Goal: Information Seeking & Learning: Compare options

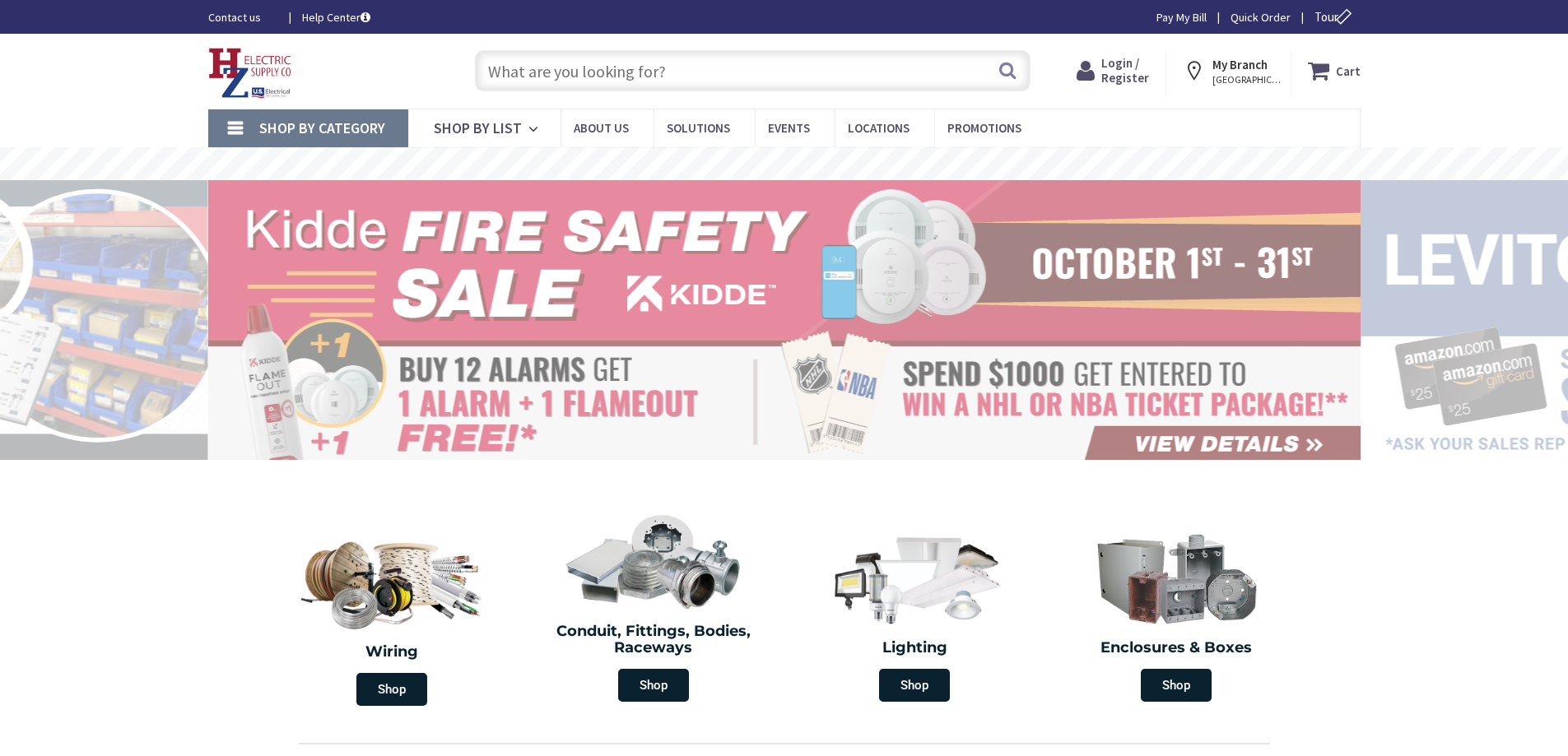
click at [540, 66] on input "text" at bounding box center [752, 71] width 555 height 41
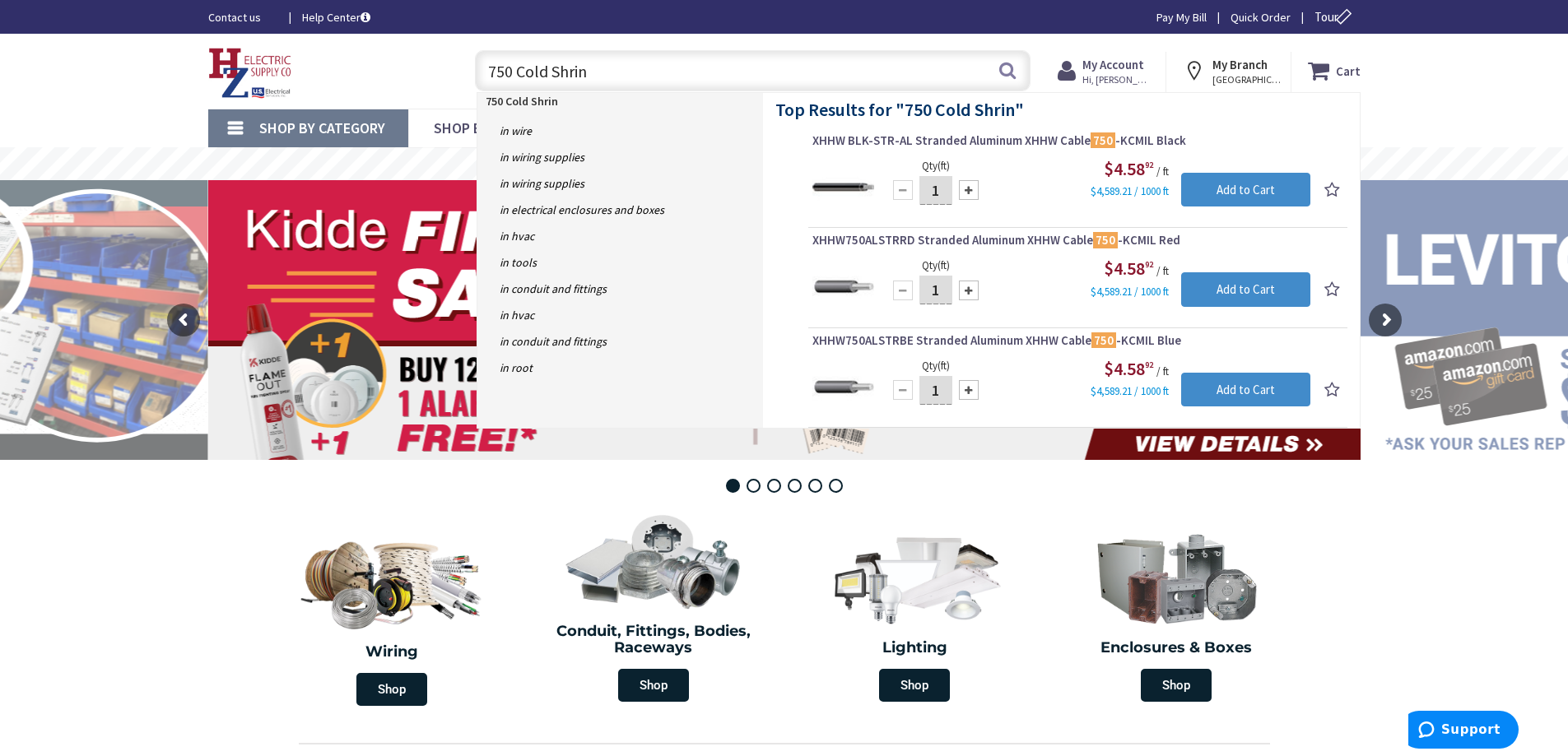
type input "750 Cold Shrink"
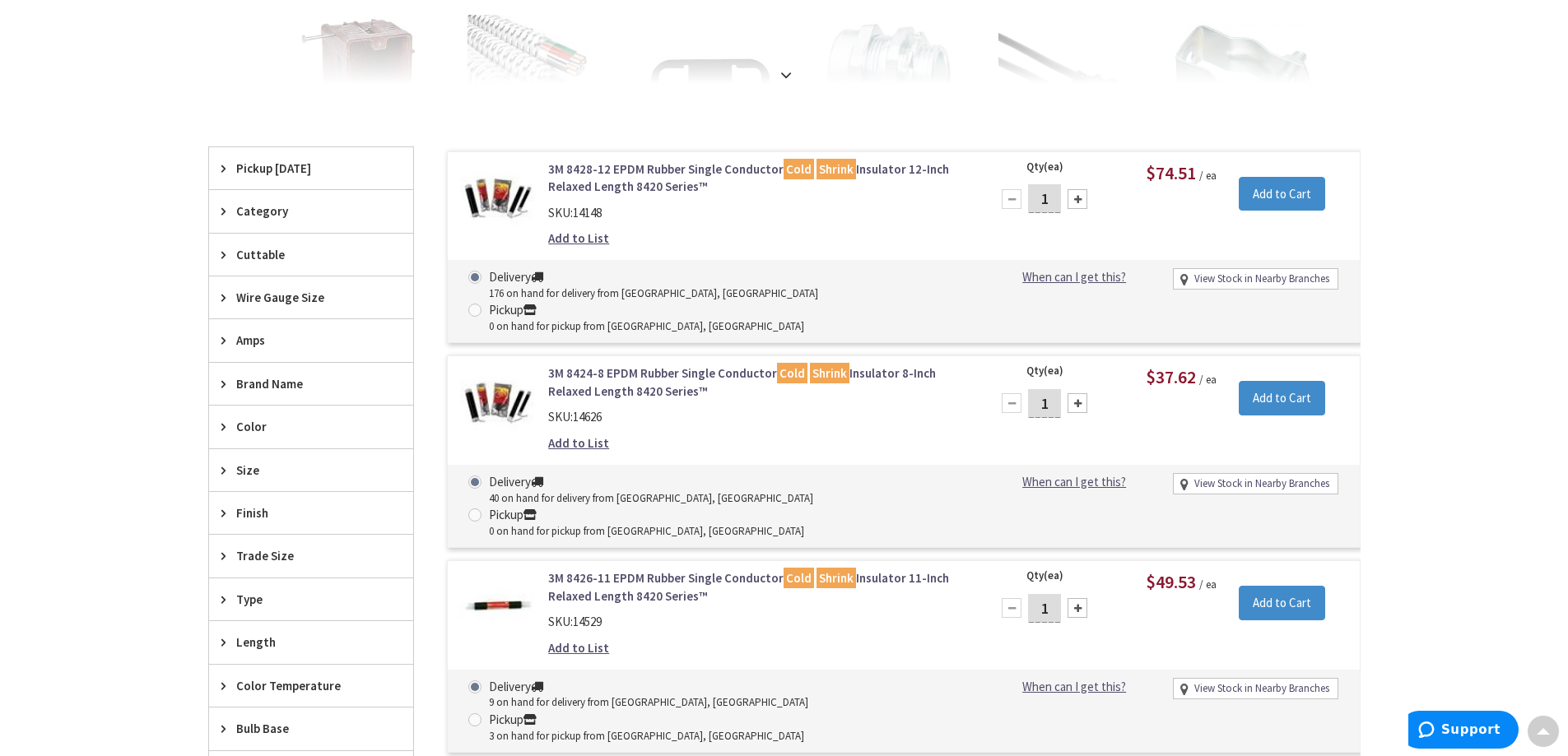
scroll to position [414, 0]
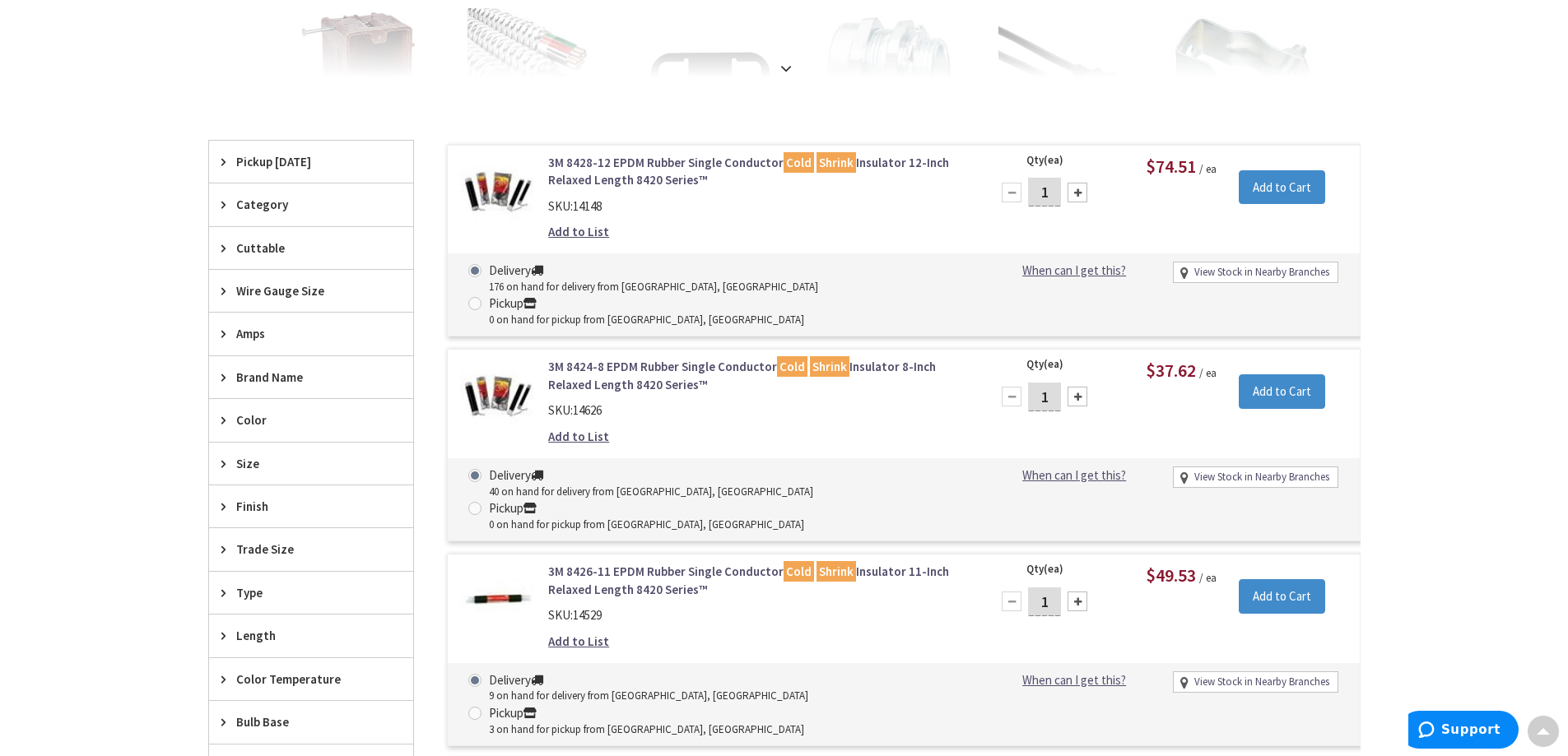
click at [655, 358] on link "3M 8424-8 EPDM Rubber Single Conductor Cold Shrink Insulator 8-Inch Relaxed Len…" at bounding box center [757, 375] width 419 height 35
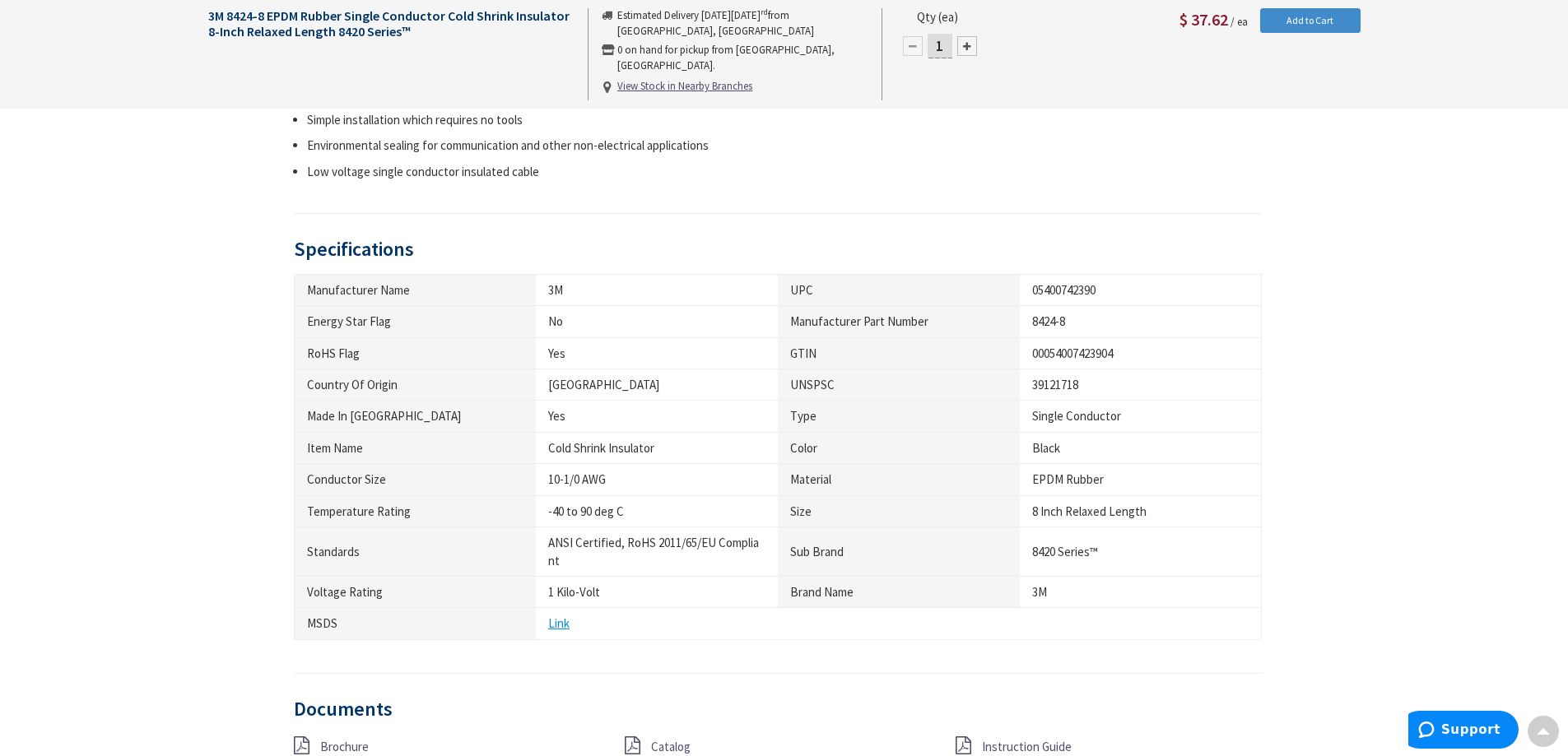
scroll to position [743, 0]
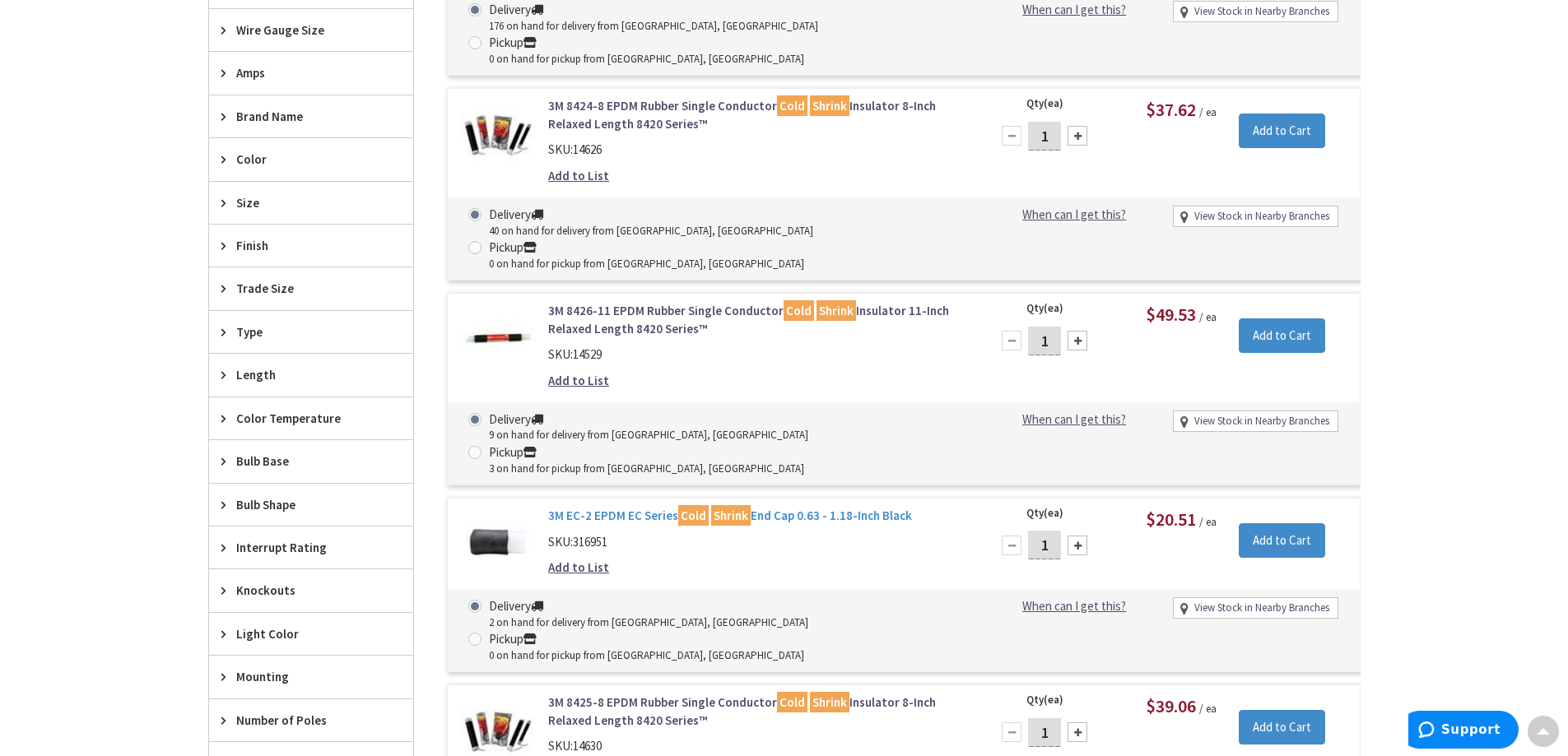
scroll to position [762, 0]
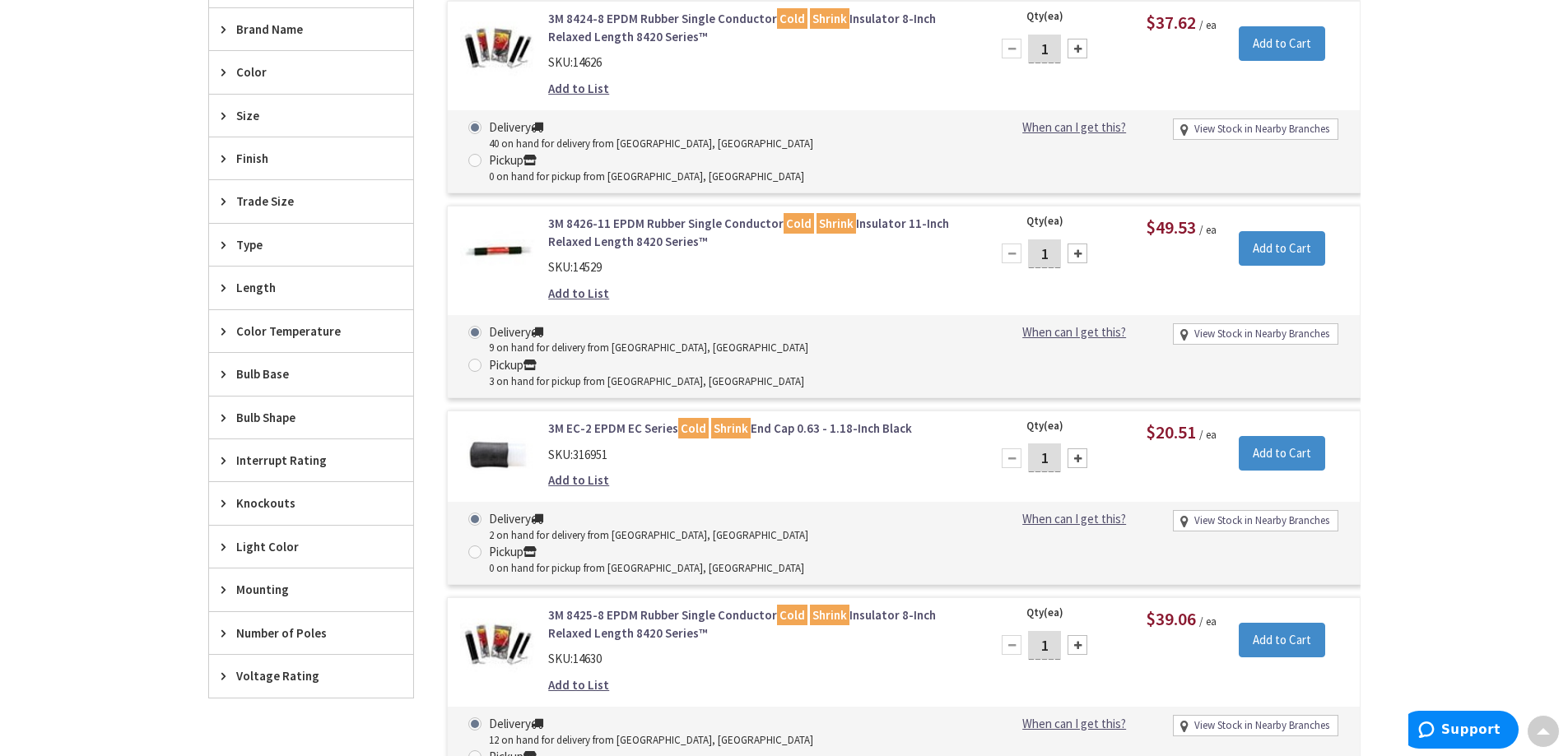
click at [663, 606] on link "3M 8425-8 EPDM Rubber Single Conductor Cold Shrink Insulator 8-Inch Relaxed Len…" at bounding box center [757, 624] width 419 height 35
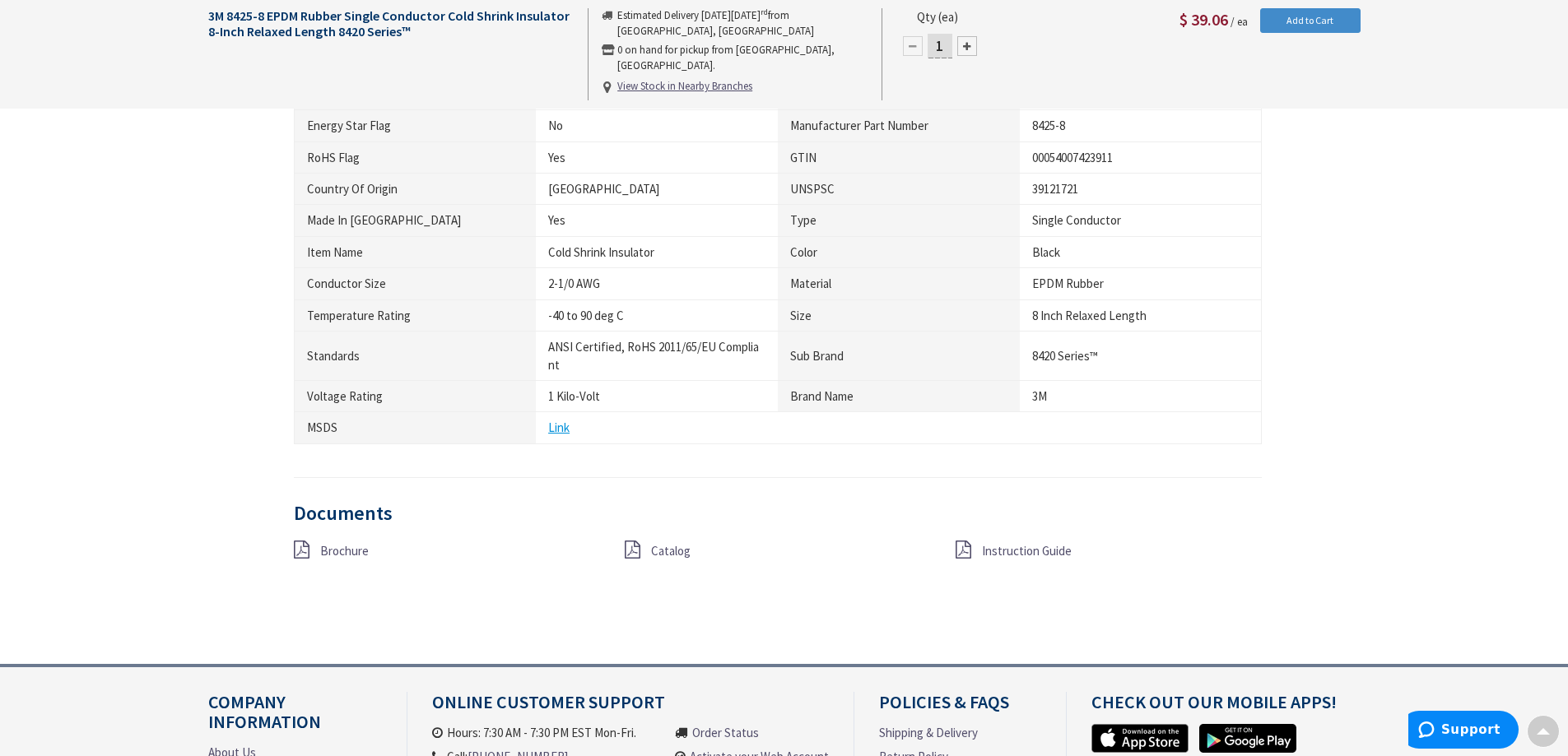
scroll to position [988, 0]
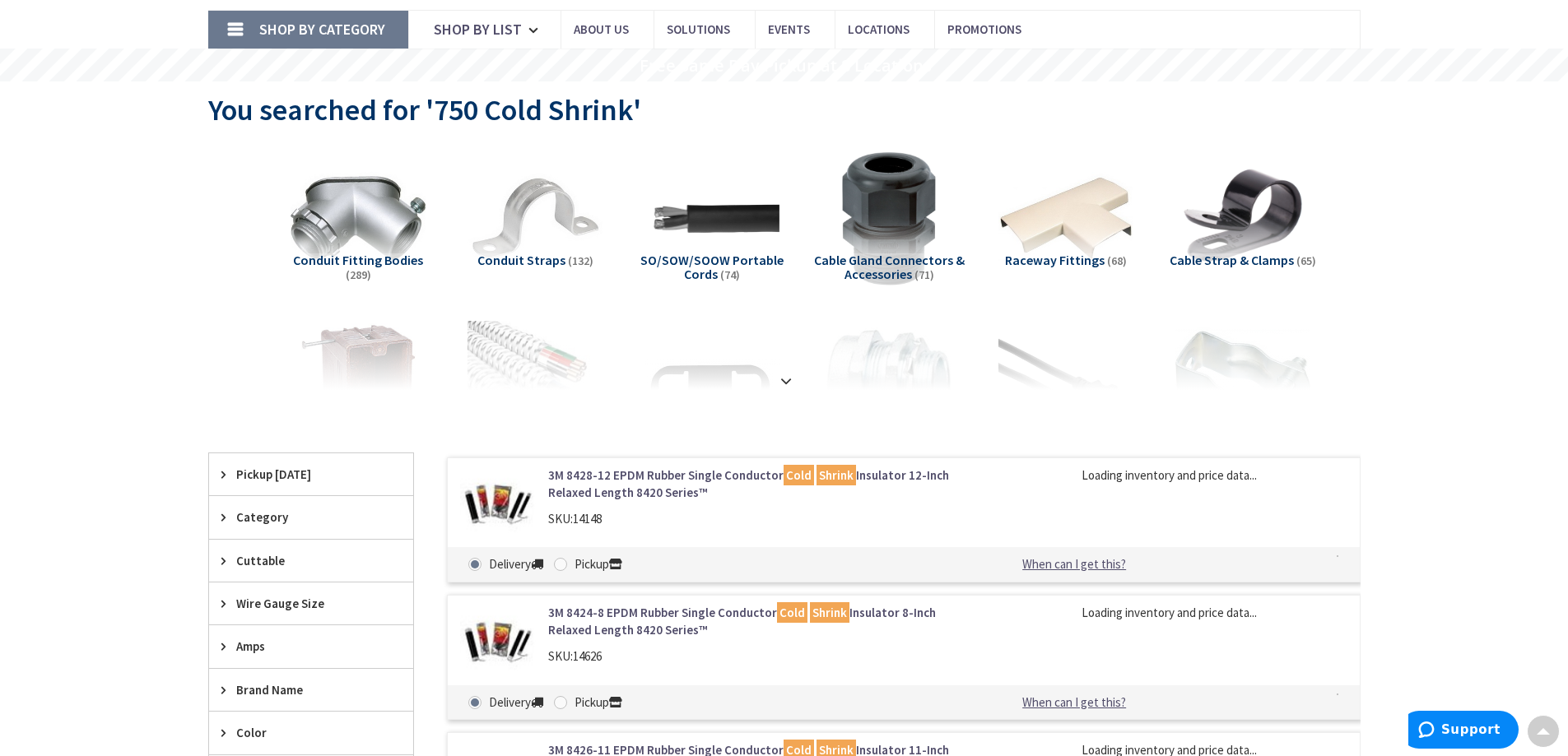
scroll to position [104, 0]
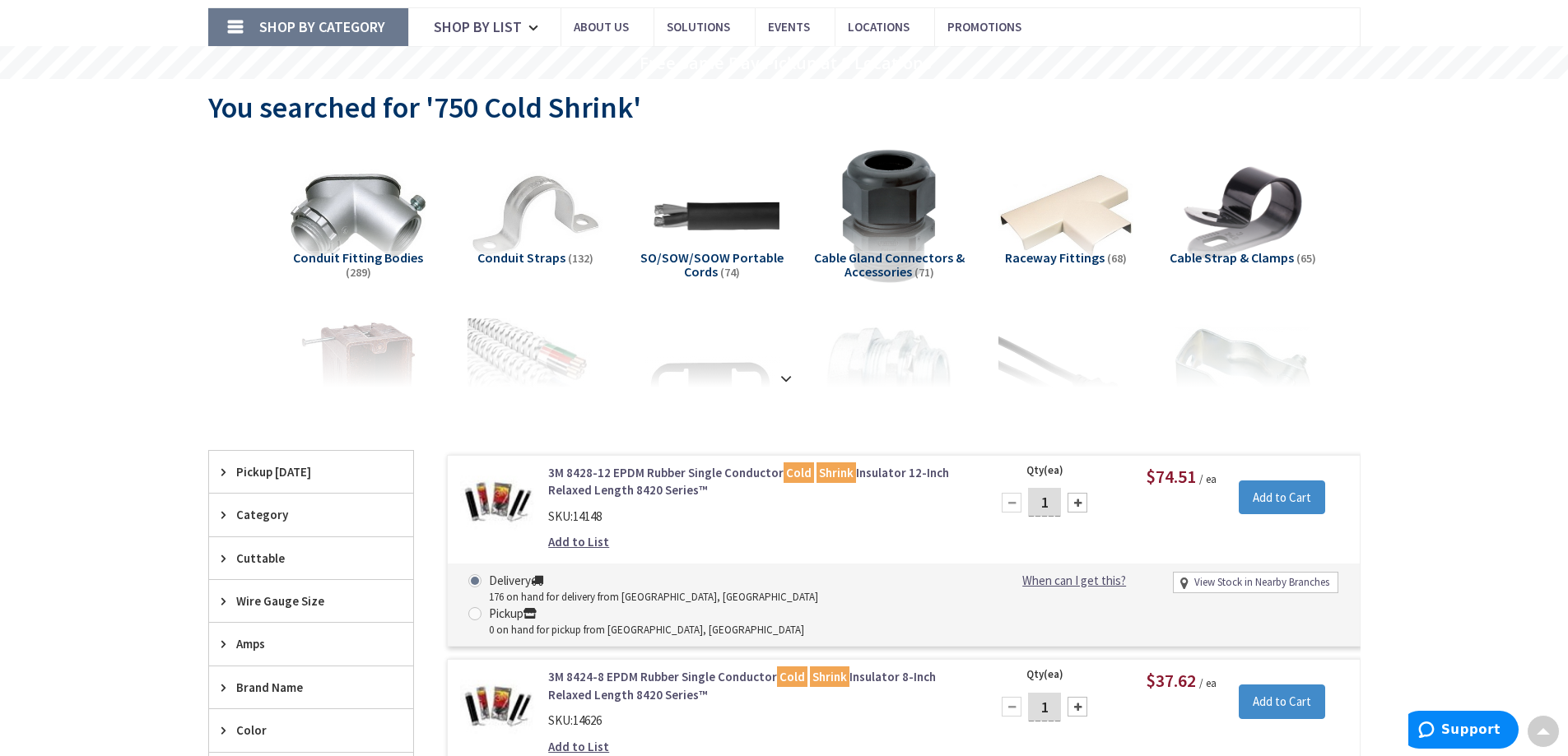
click at [663, 491] on link "3M 8428-12 EPDM Rubber Single Conductor Cold Shrink Insulator 12-Inch Relaxed L…" at bounding box center [757, 482] width 419 height 35
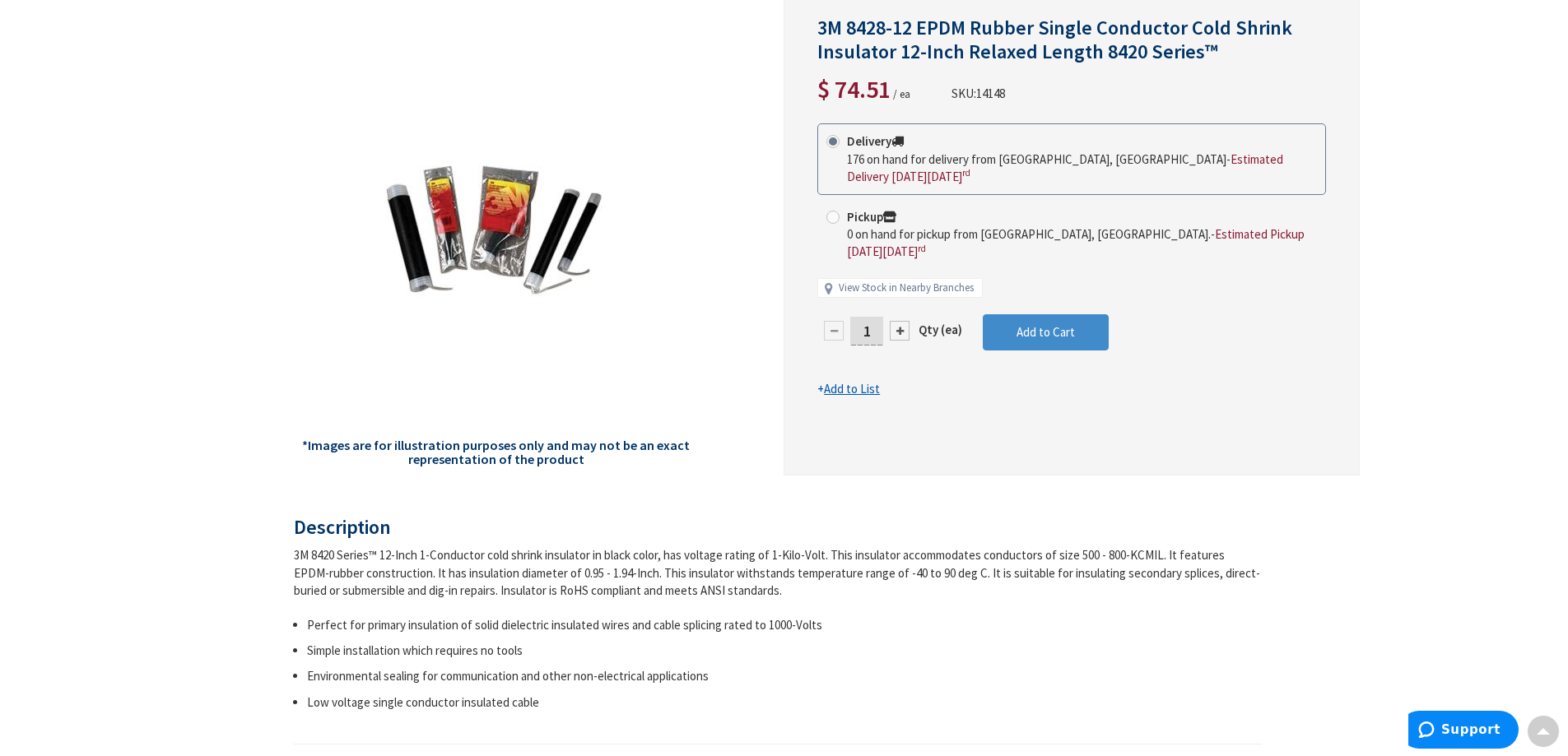
scroll to position [85, 0]
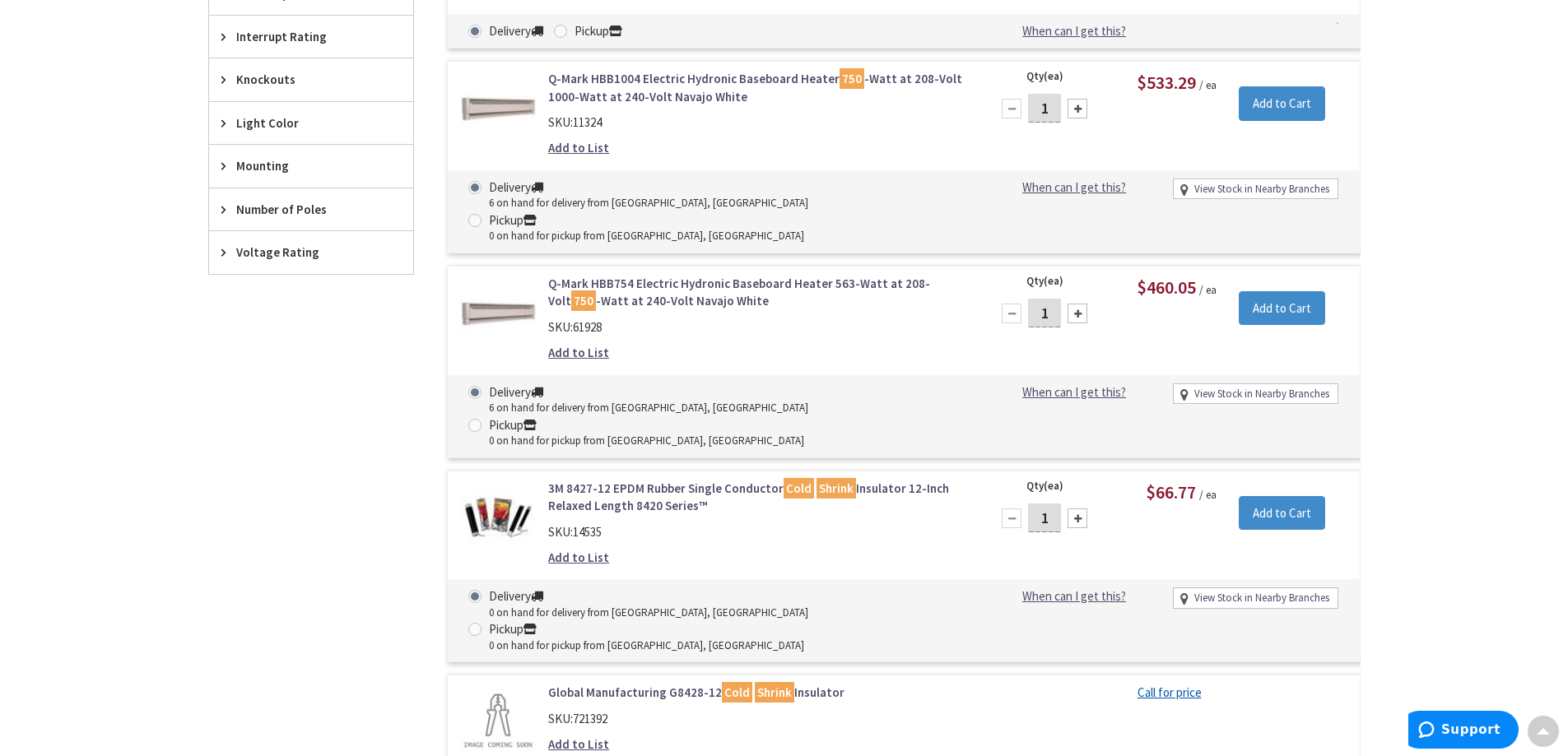
scroll to position [1256, 0]
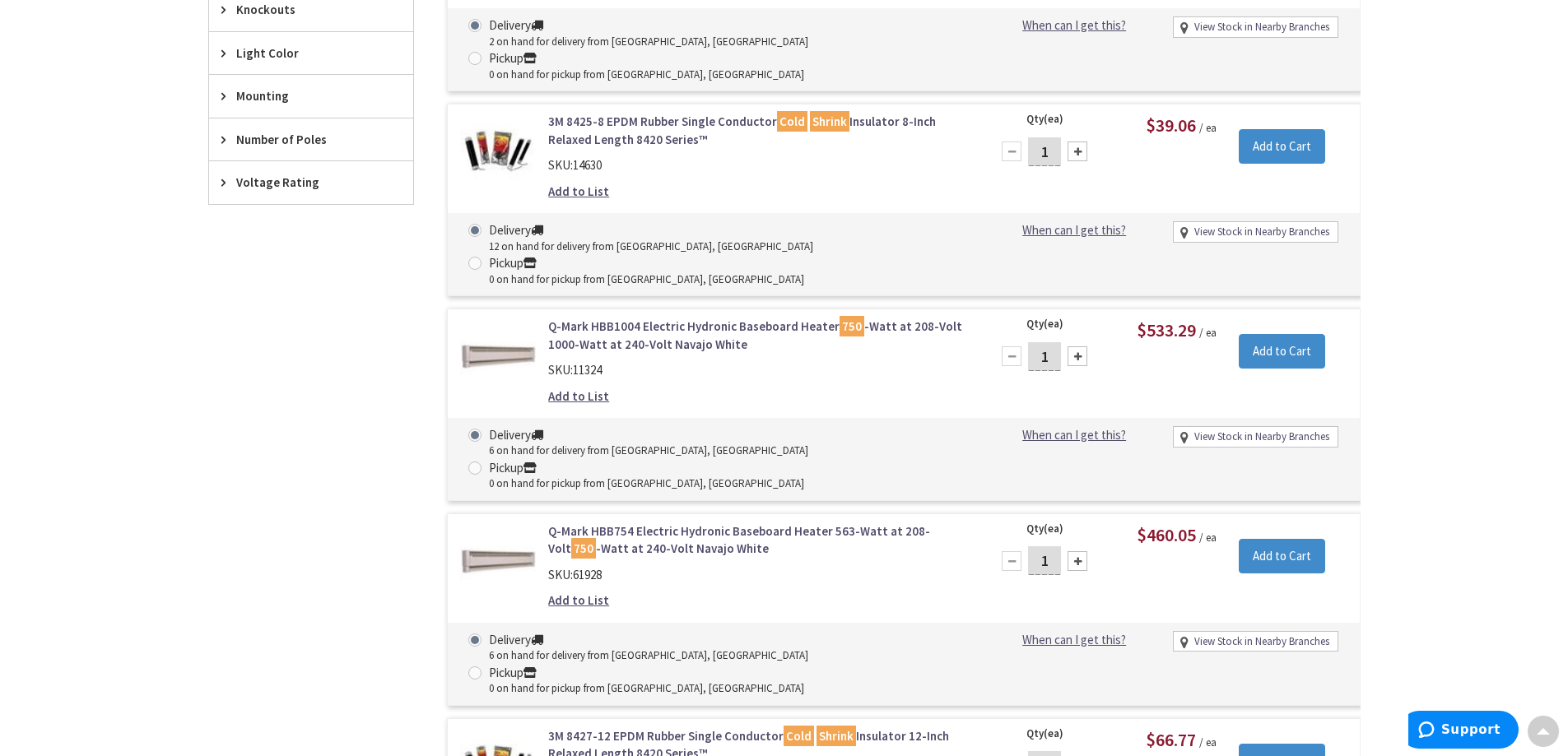
click at [637, 728] on link "3M 8427-12 EPDM Rubber Single Conductor Cold Shrink Insulator 12-Inch Relaxed L…" at bounding box center [757, 745] width 419 height 35
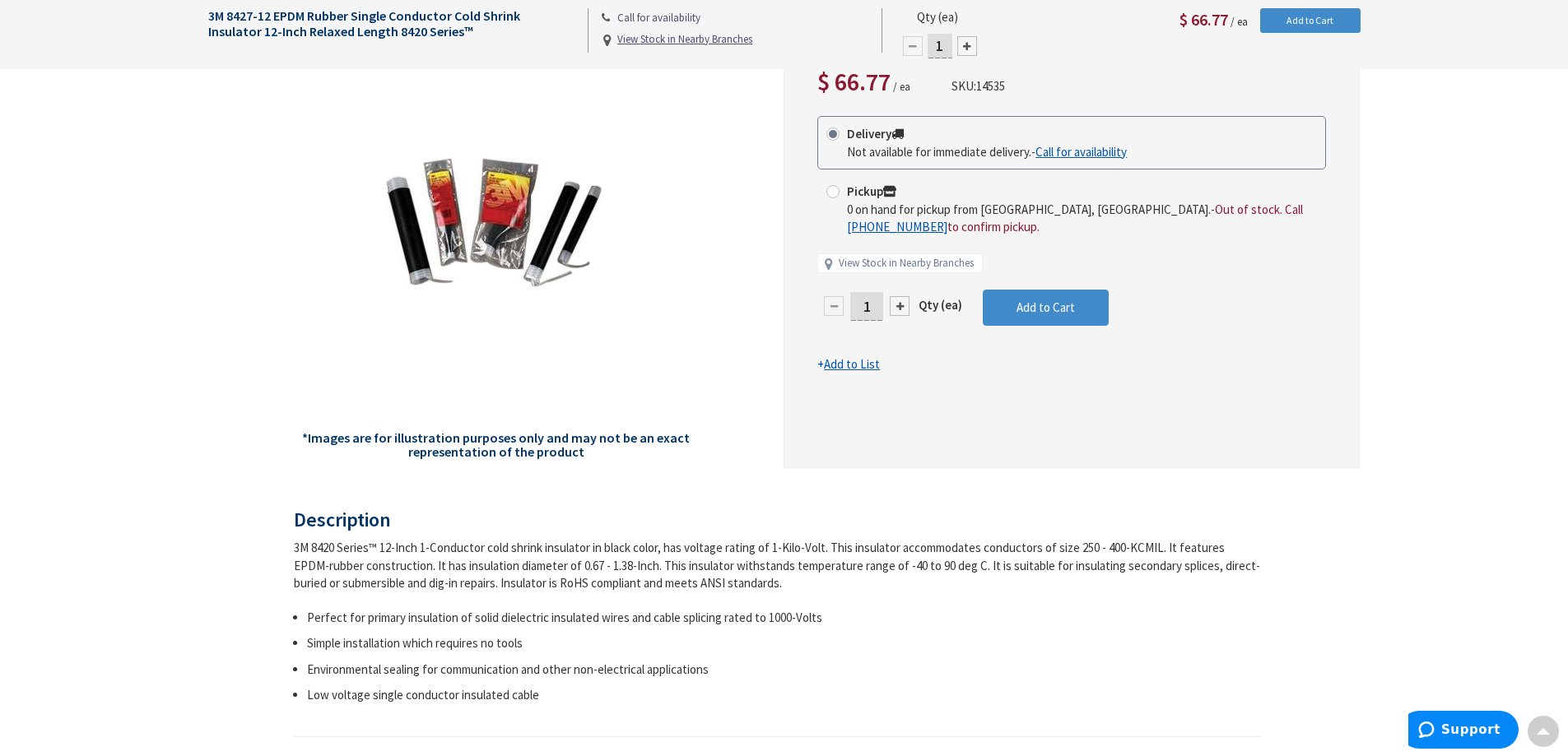
scroll to position [250, 0]
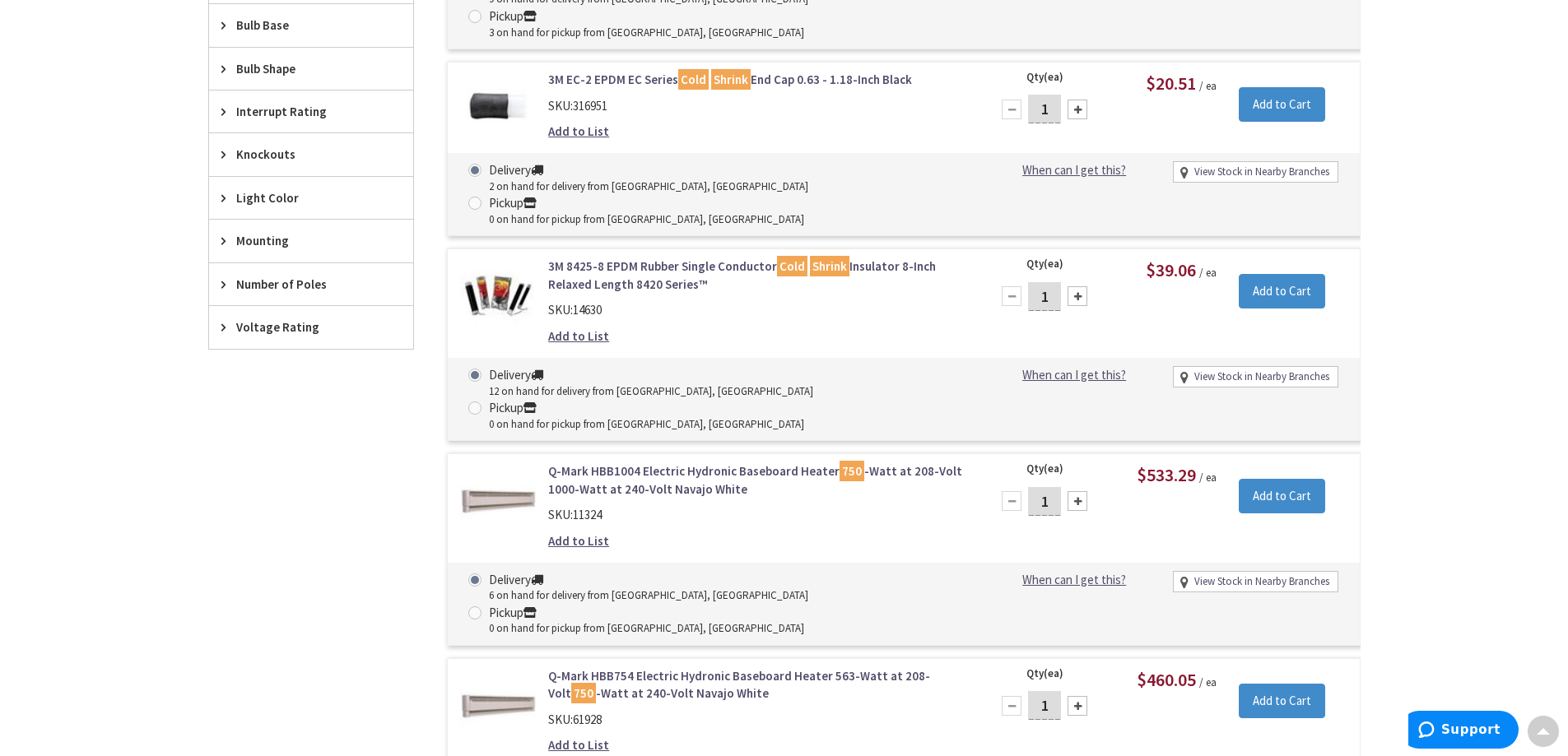
scroll to position [1256, 0]
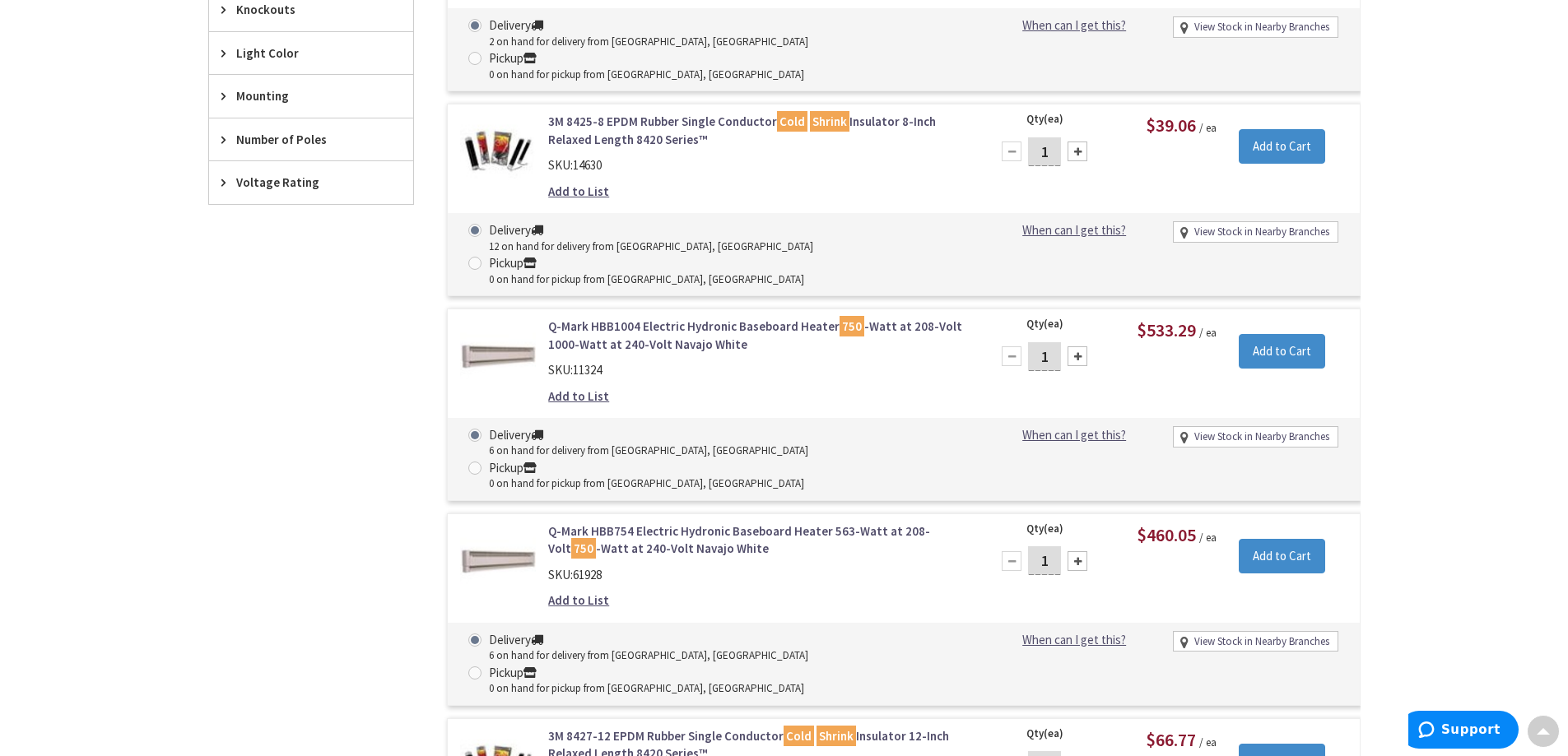
click at [620, 728] on link "3M 8427-12 EPDM Rubber Single Conductor Cold Shrink Insulator 12-Inch Relaxed L…" at bounding box center [757, 745] width 419 height 35
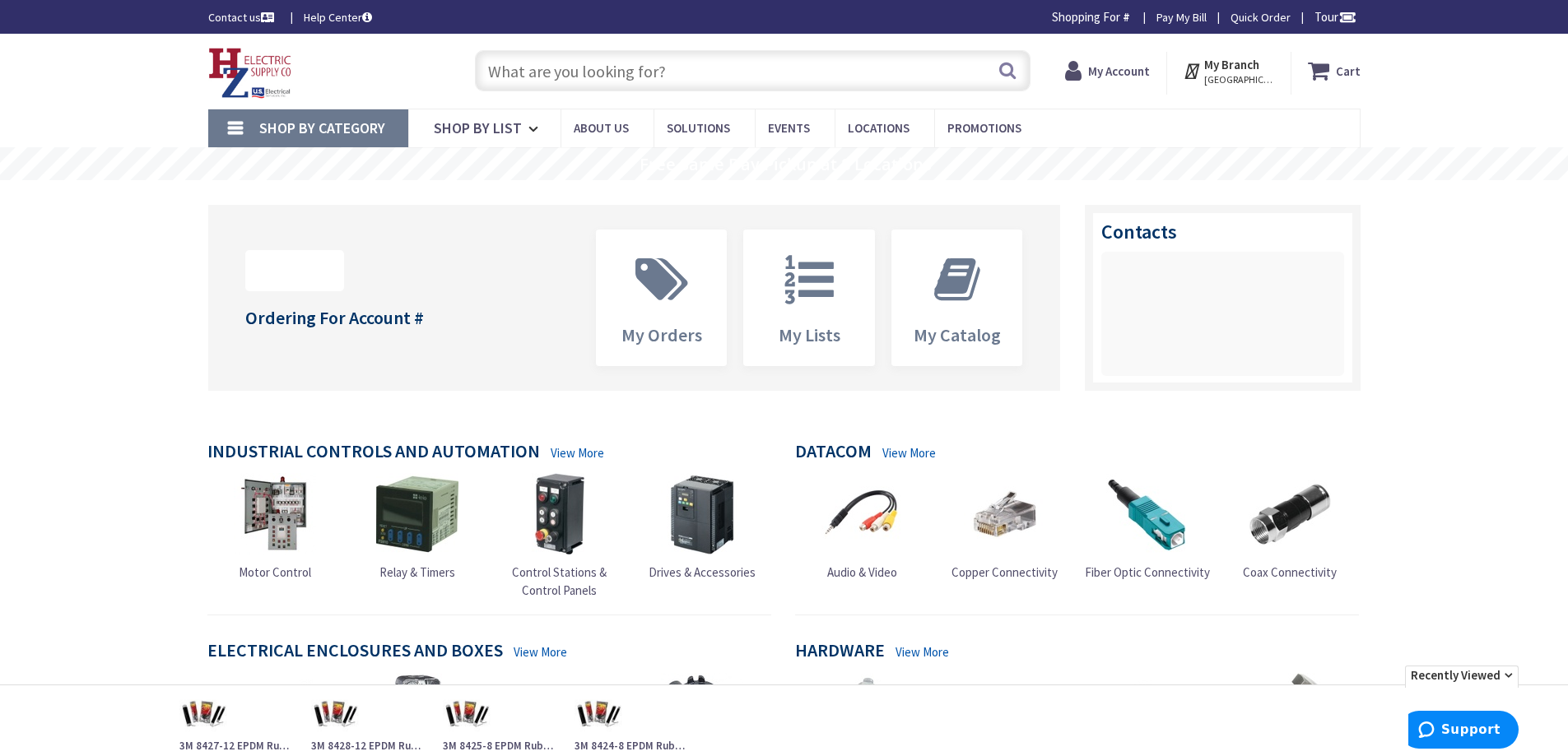
click at [522, 73] on input "text" at bounding box center [752, 71] width 555 height 41
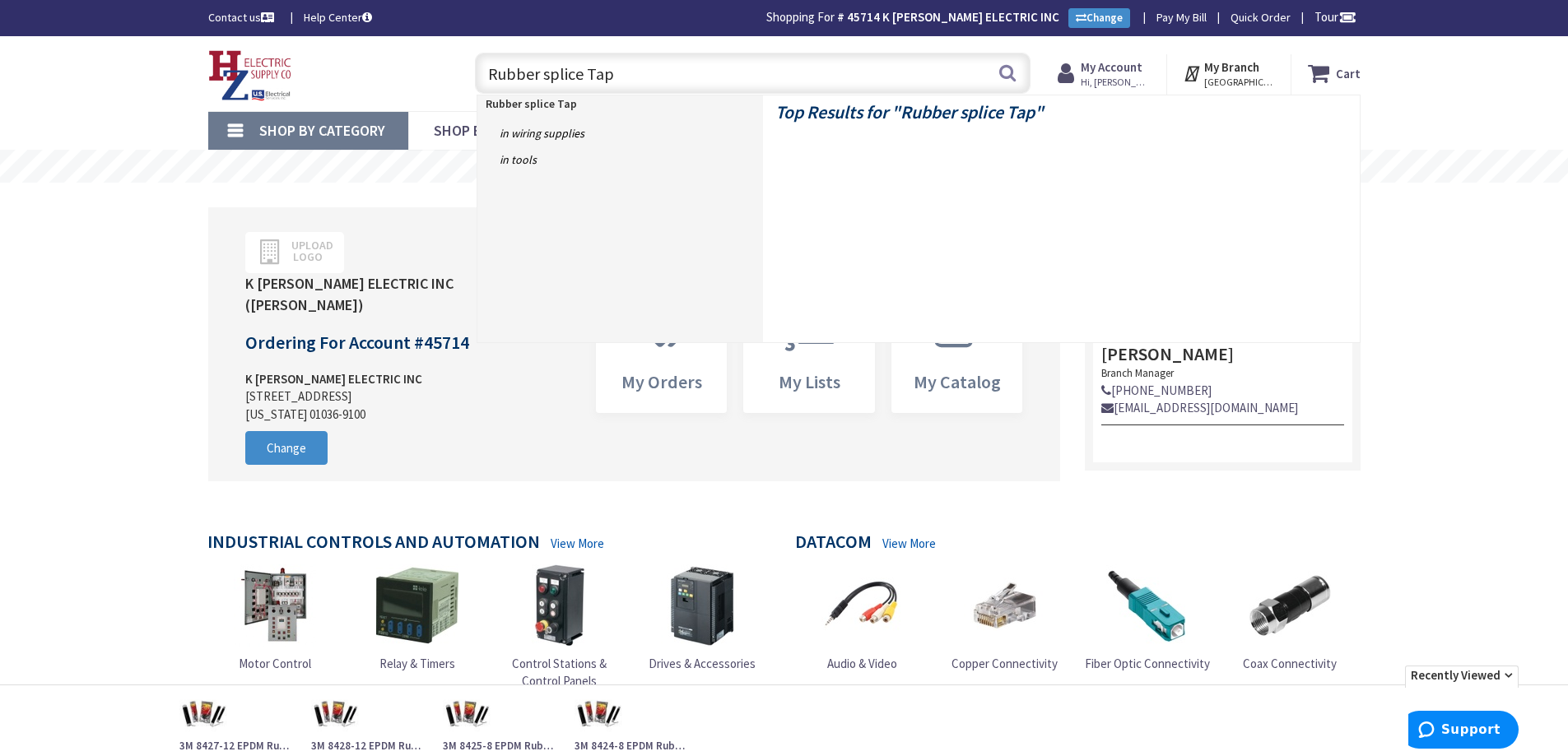
type input "Rubber splice Tape"
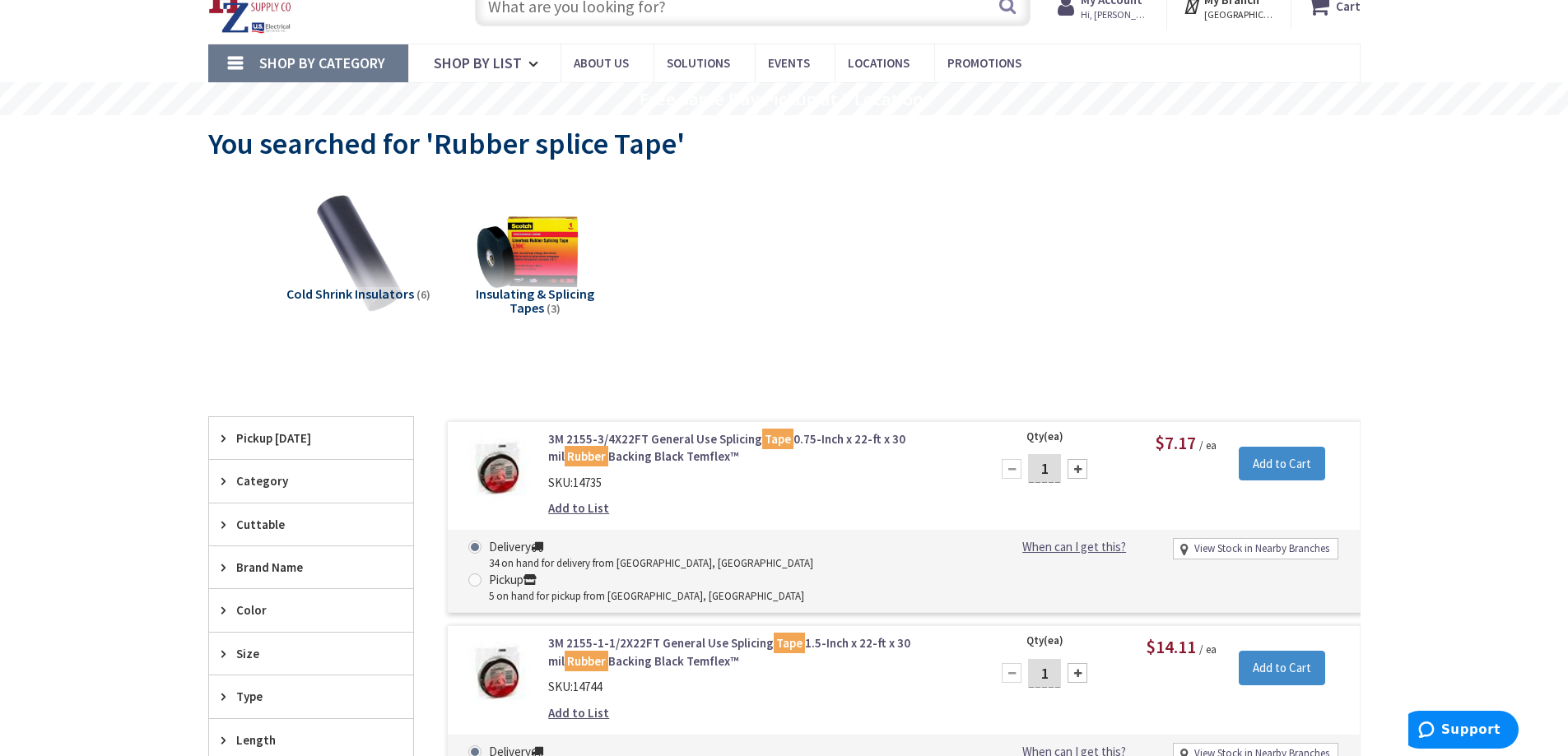
scroll to position [82, 0]
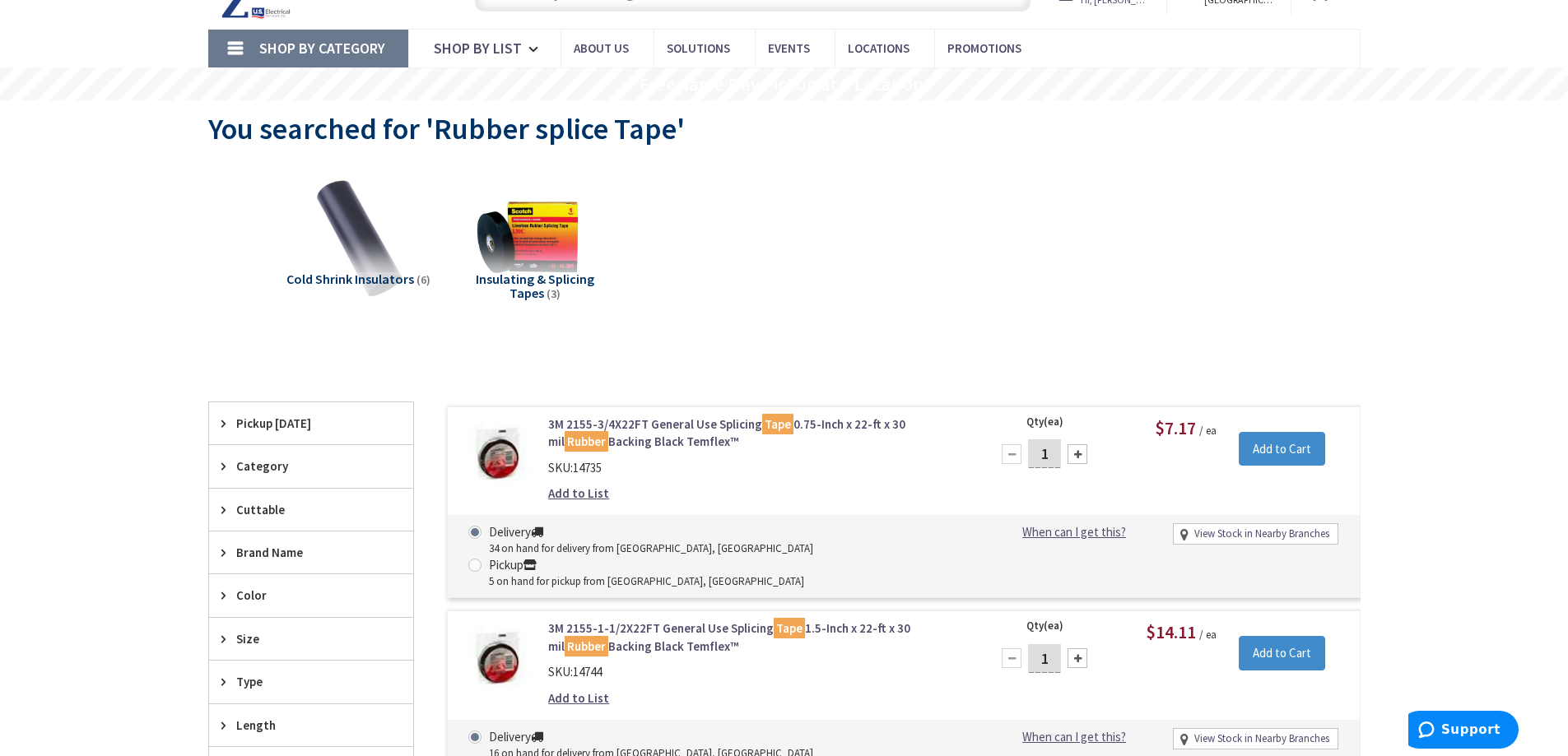
drag, startPoint x: 521, startPoint y: 289, endPoint x: 529, endPoint y: 314, distance: 26.2
click at [521, 289] on span "Insulating & Splicing Tapes" at bounding box center [535, 286] width 119 height 31
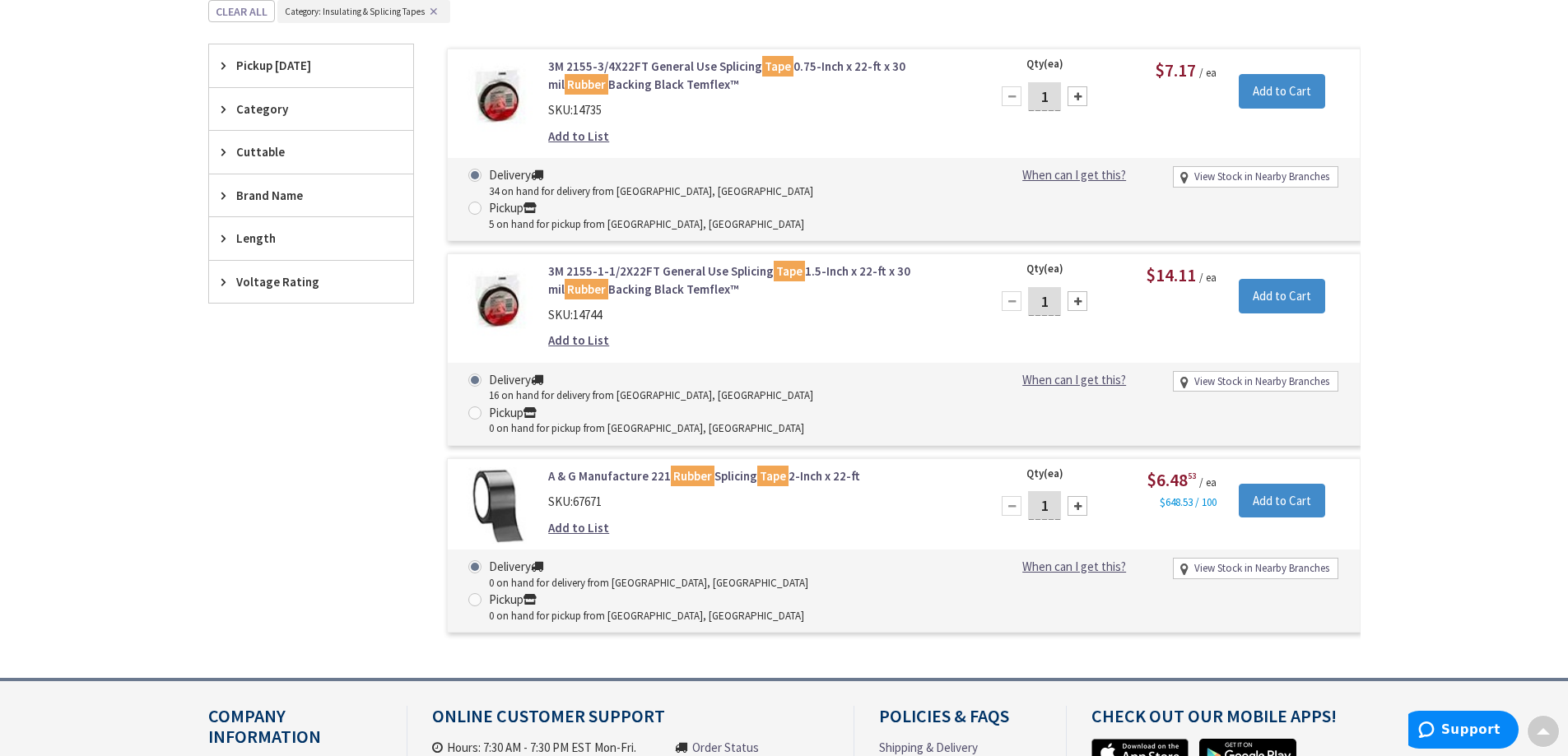
scroll to position [207, 0]
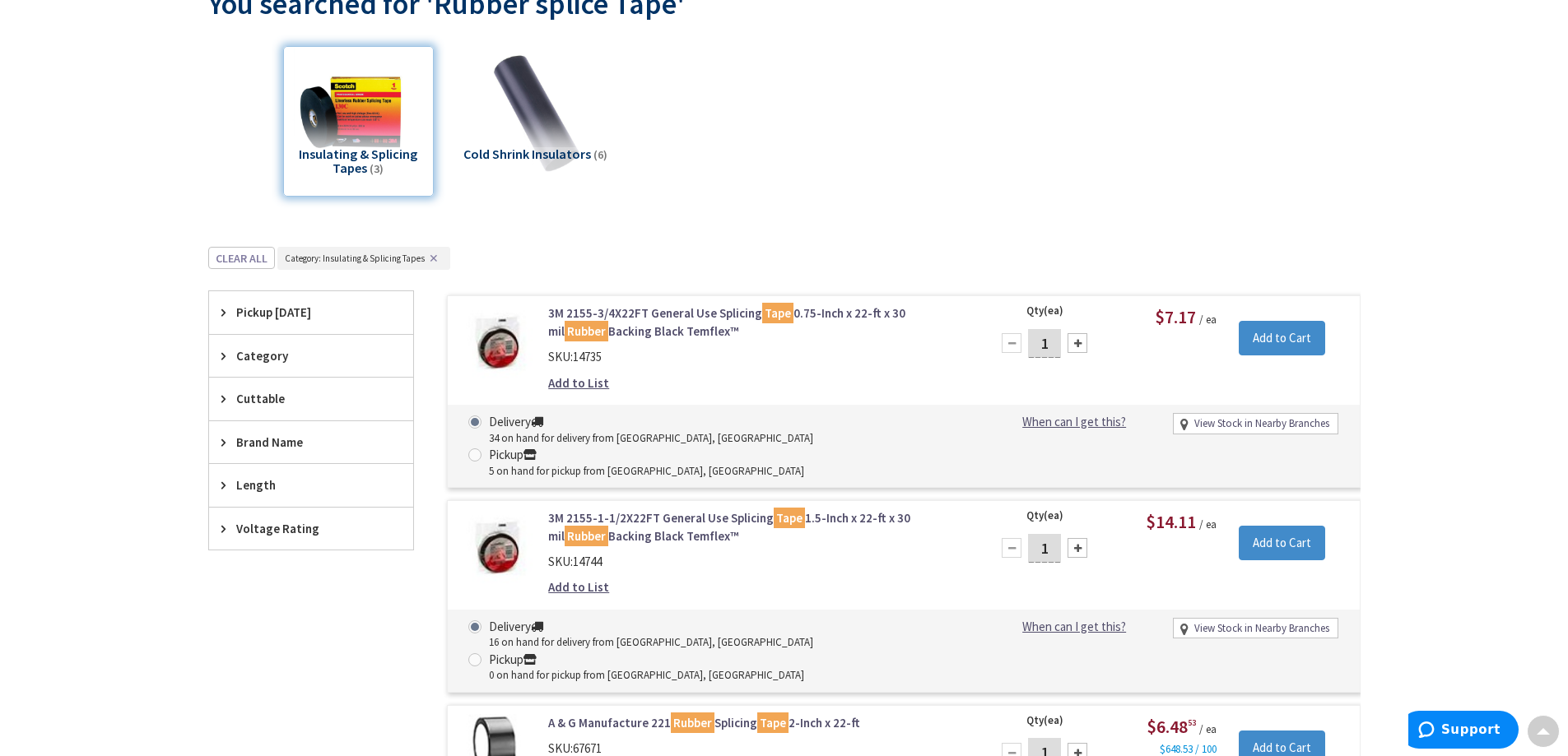
click at [539, 152] on span "Cold Shrink Insulators" at bounding box center [527, 154] width 127 height 17
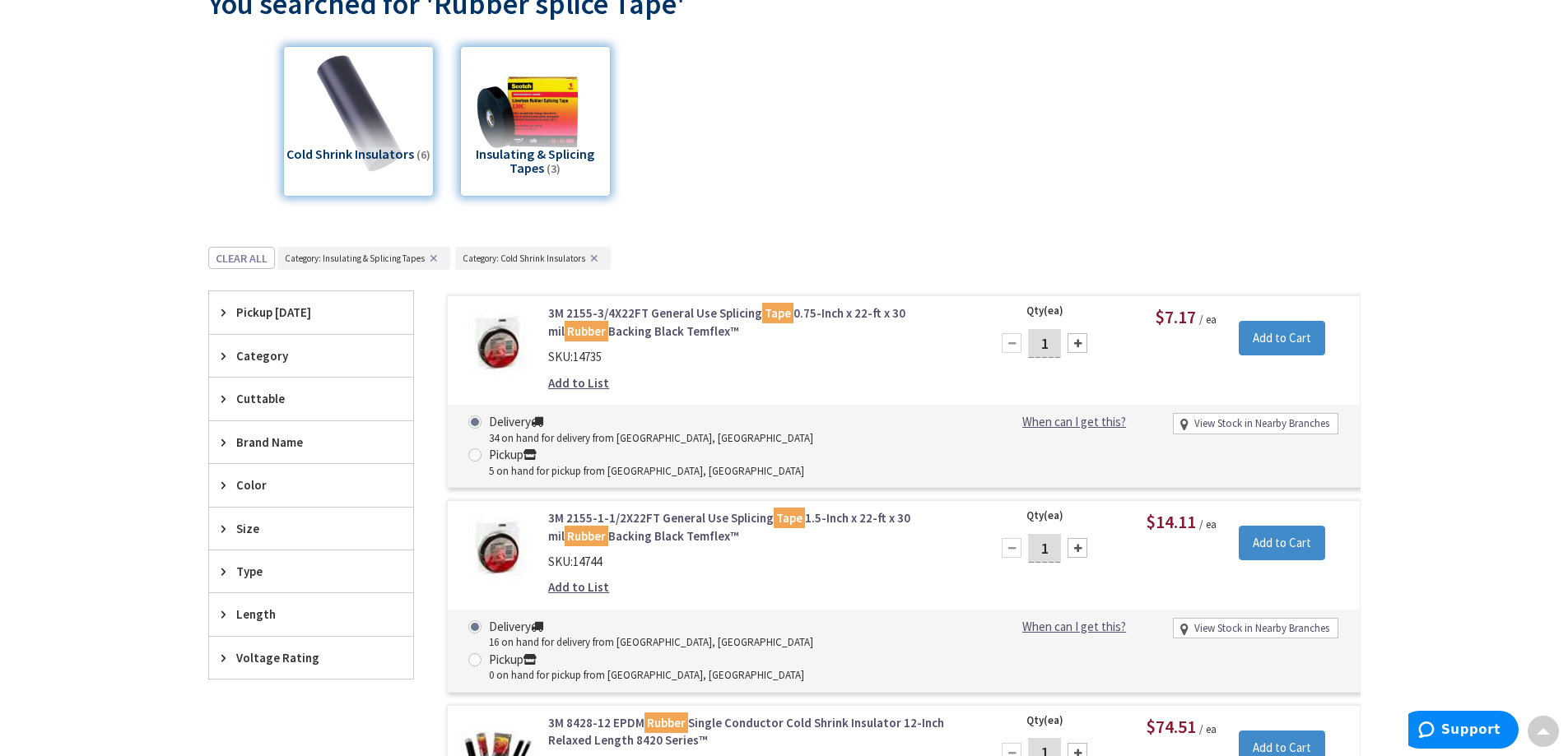
scroll to position [454, 0]
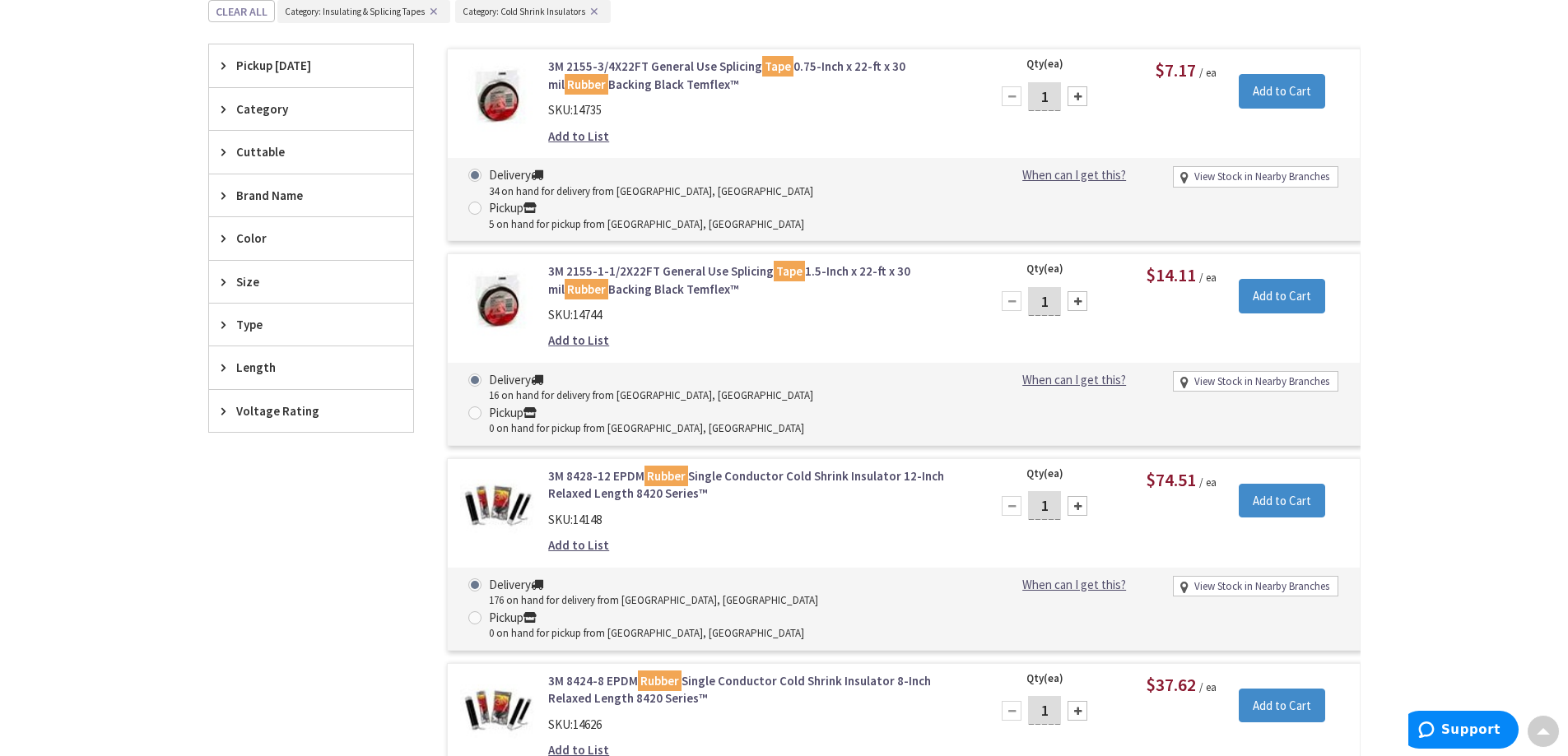
click at [225, 285] on icon at bounding box center [228, 282] width 12 height 12
click at [219, 147] on div "Cuttable" at bounding box center [311, 151] width 205 height 42
click at [219, 147] on div "Cuttable" at bounding box center [311, 152] width 205 height 42
click at [216, 321] on div "Type" at bounding box center [311, 324] width 205 height 42
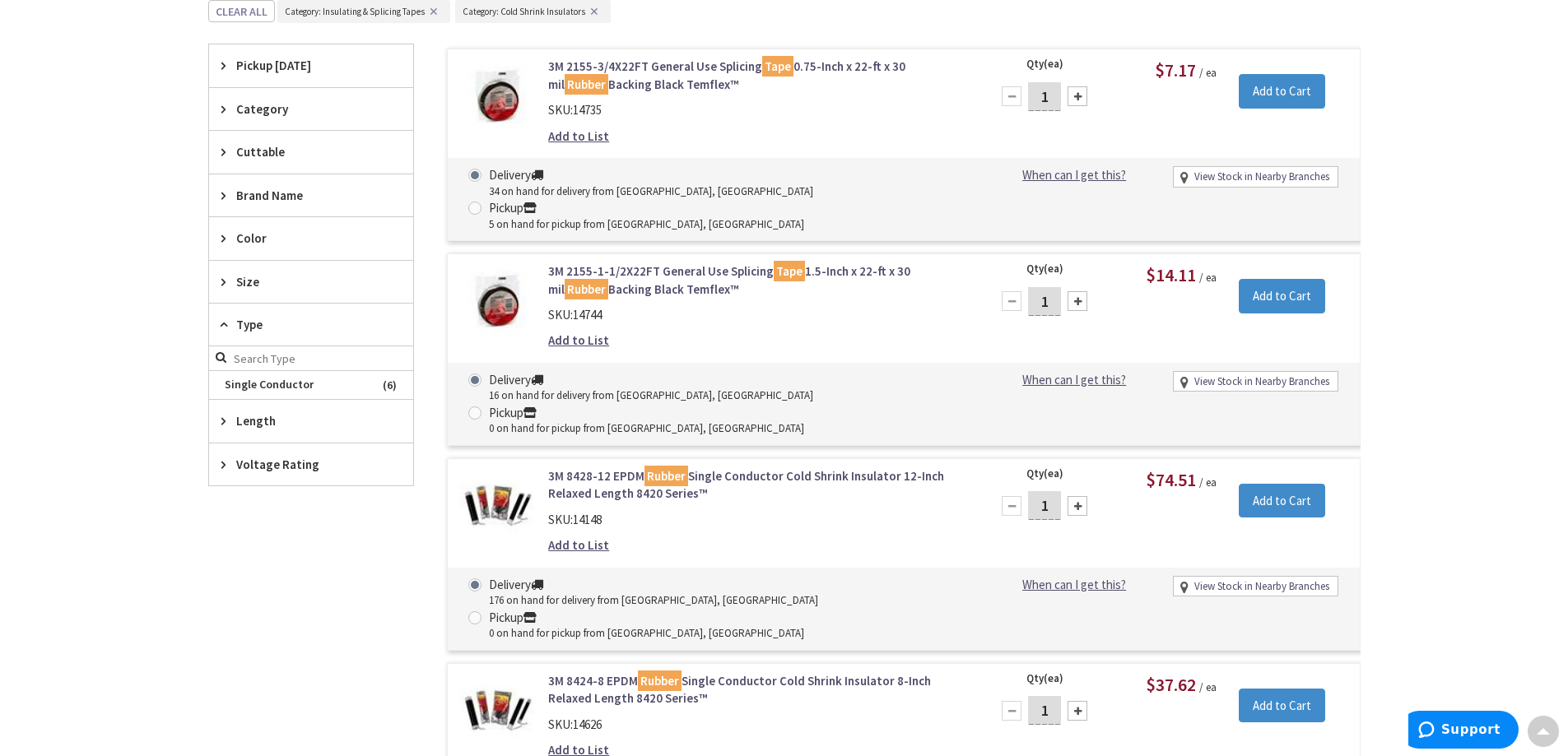
click at [216, 321] on div "Type" at bounding box center [311, 325] width 205 height 42
click at [217, 409] on div "Voltage Rating" at bounding box center [311, 411] width 205 height 42
click at [226, 402] on div "Voltage Rating" at bounding box center [311, 412] width 205 height 42
click at [220, 64] on div "Pickup Today" at bounding box center [311, 65] width 205 height 42
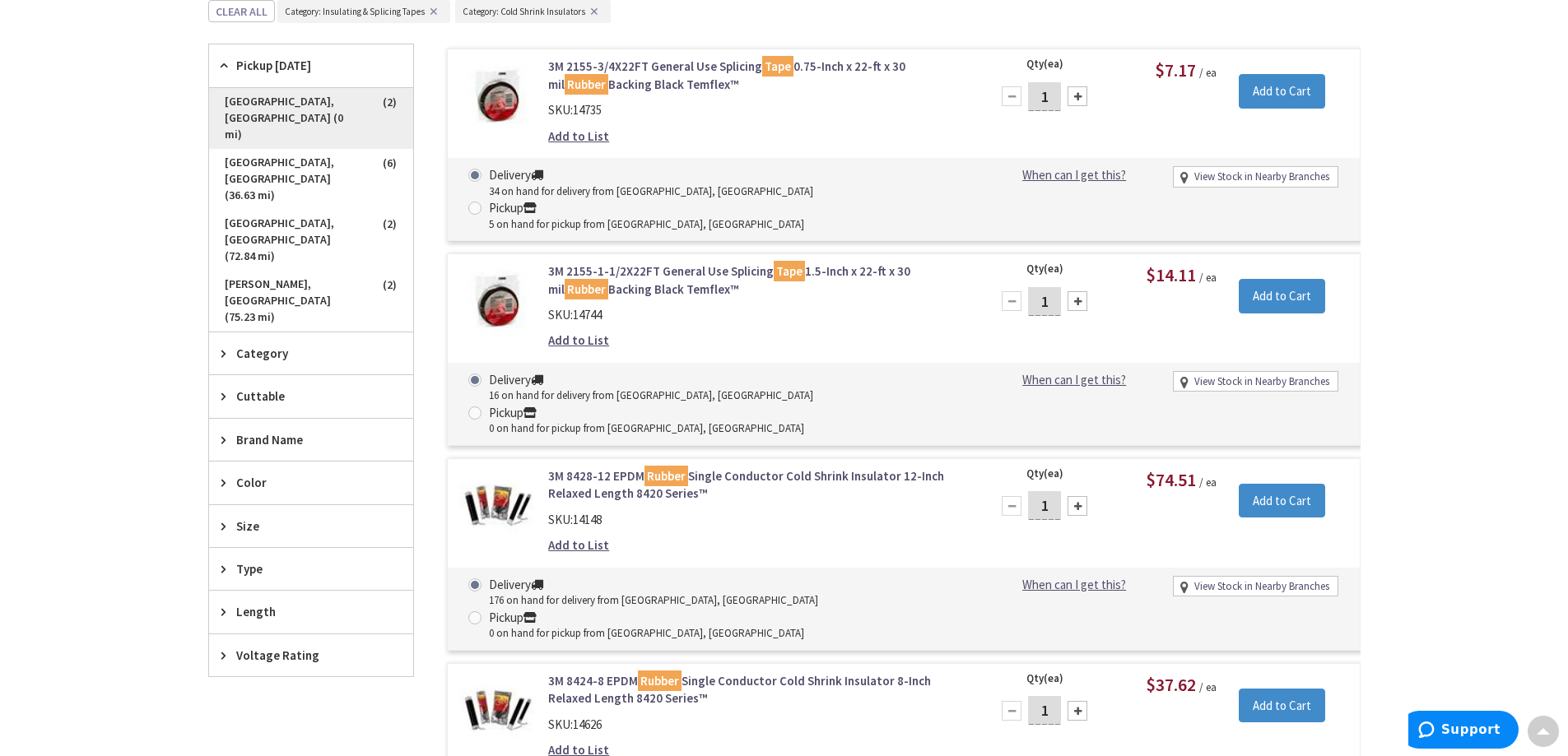
click at [257, 103] on span "Springfield, MA (0 mi)" at bounding box center [311, 118] width 205 height 61
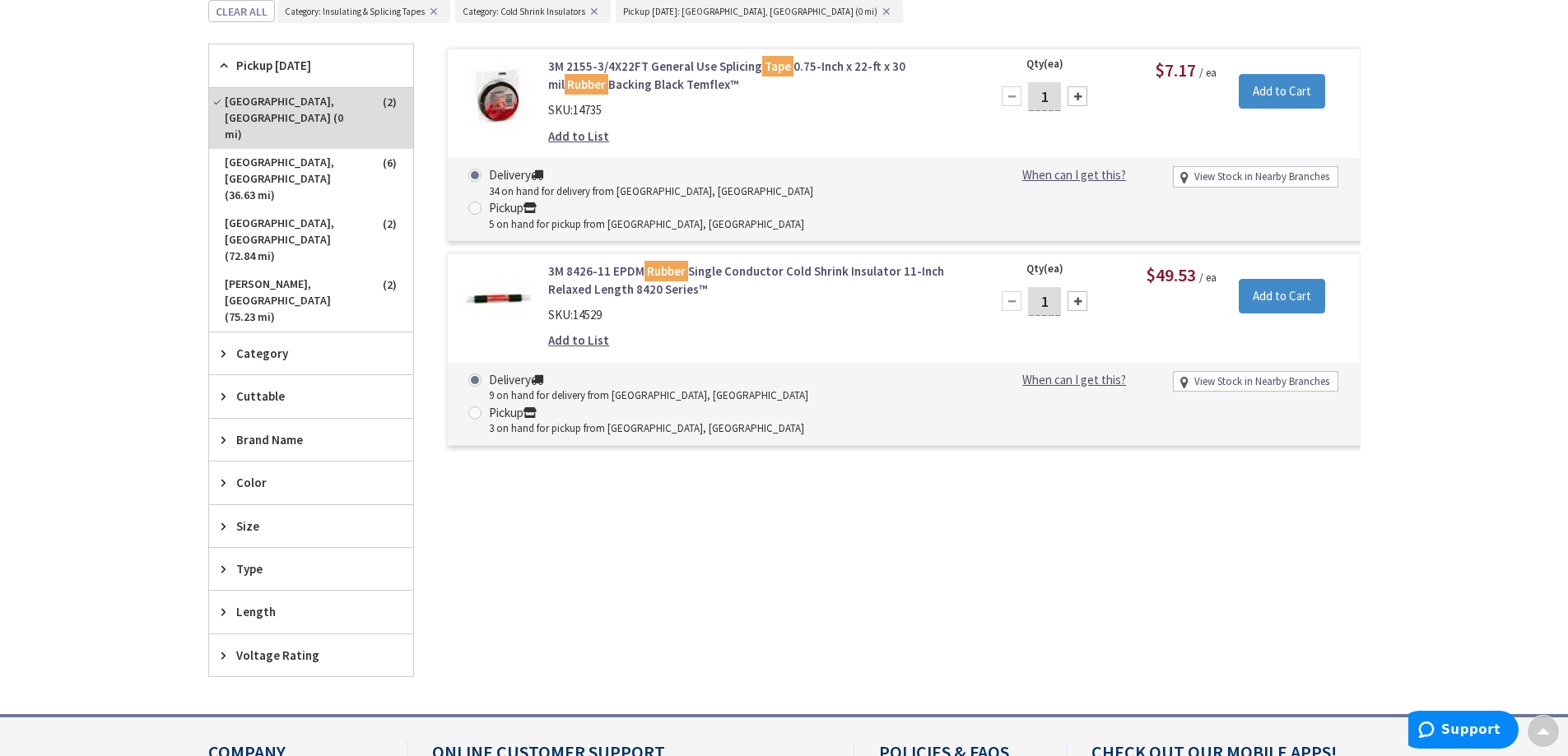
click at [756, 263] on link "3M 8426-11 EPDM Rubber Single Conductor Cold Shrink Insulator 11-Inch Relaxed L…" at bounding box center [757, 281] width 419 height 35
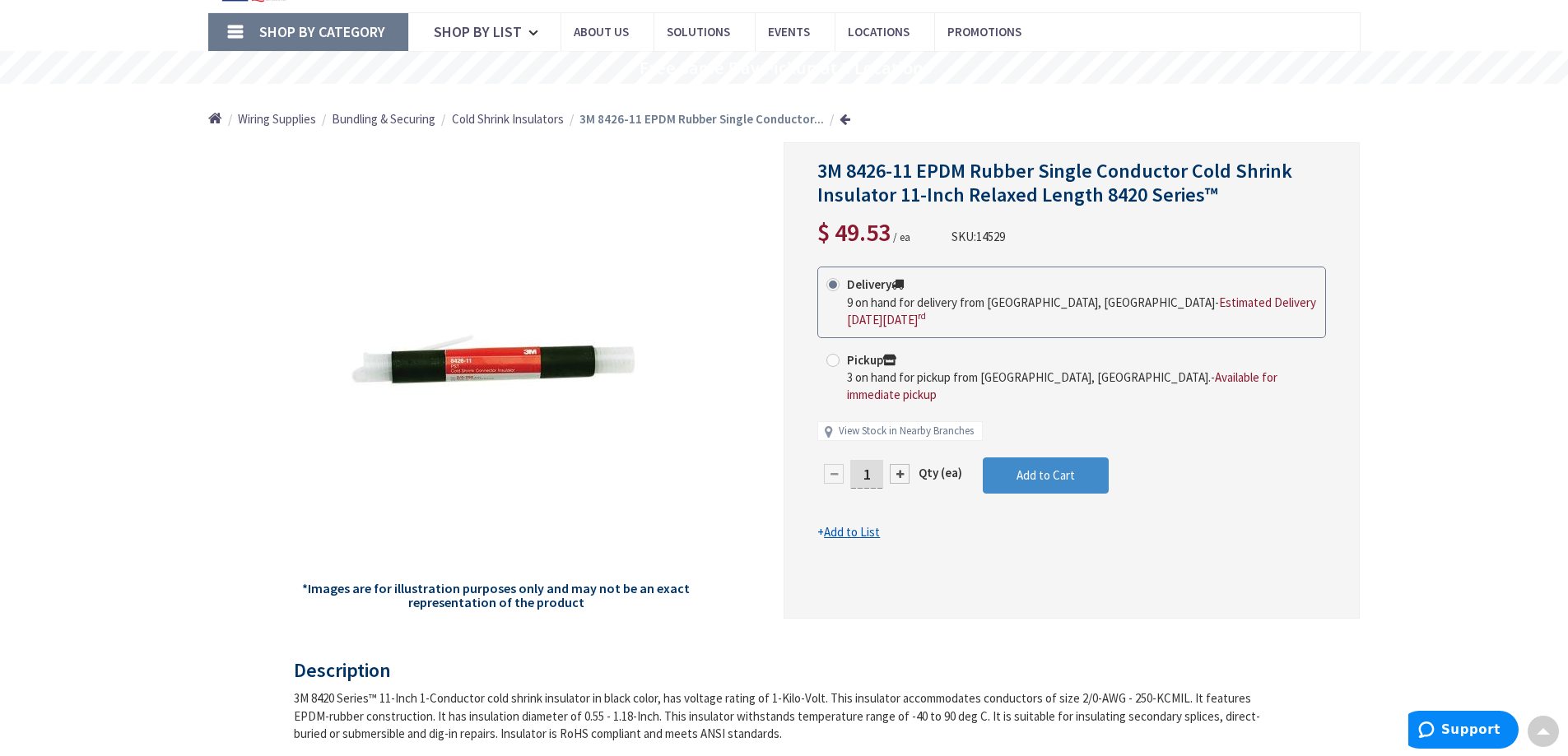
scroll to position [82, 0]
